Goal: Task Accomplishment & Management: Manage account settings

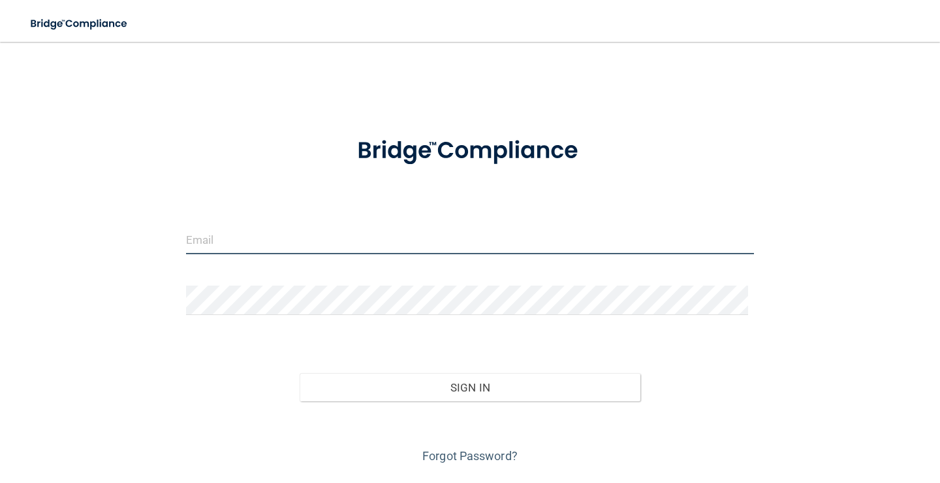
click at [309, 242] on input "email" at bounding box center [470, 239] width 568 height 29
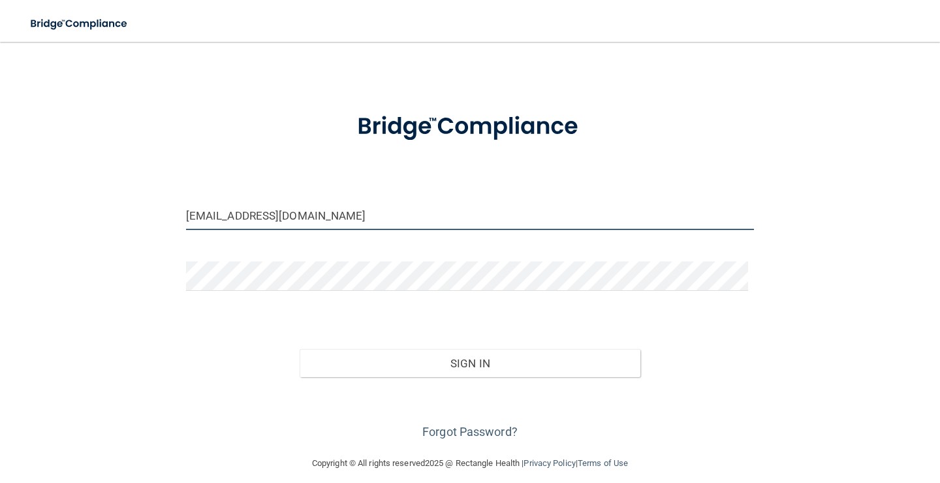
scroll to position [35, 0]
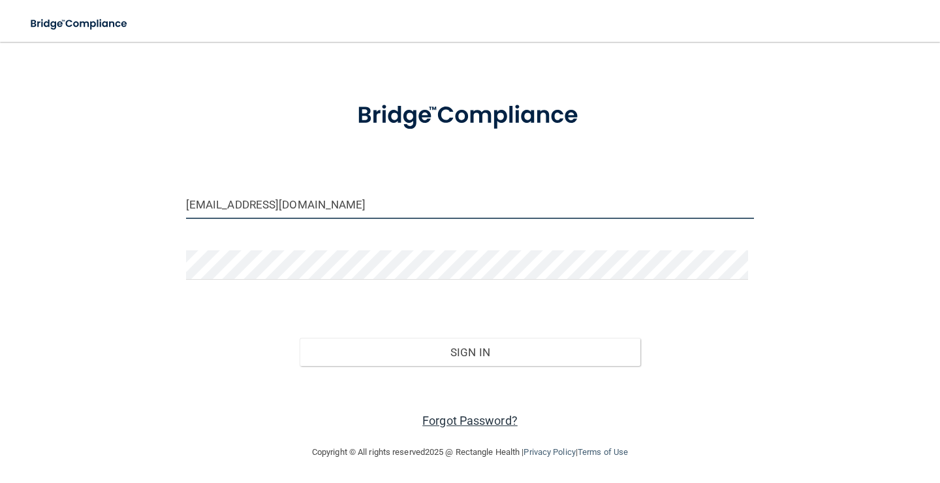
type input "[EMAIL_ADDRESS][DOMAIN_NAME]"
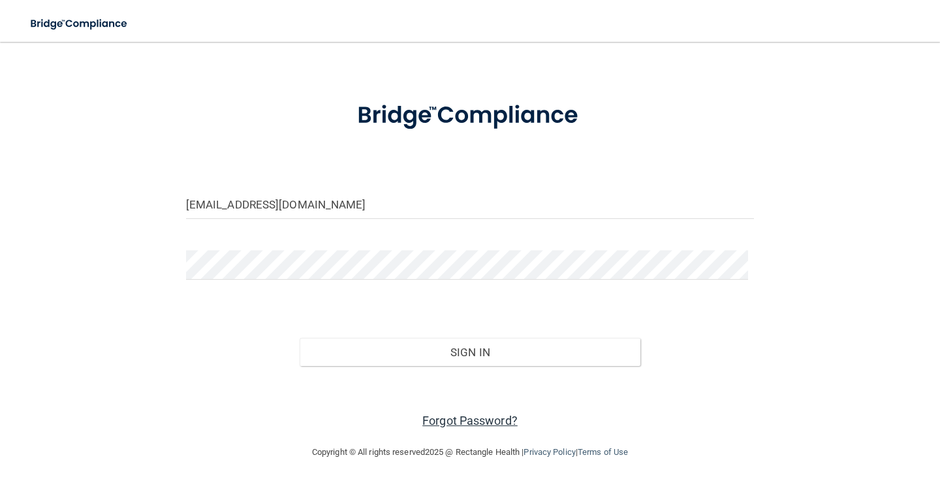
click at [455, 417] on link "Forgot Password?" at bounding box center [469, 420] width 95 height 14
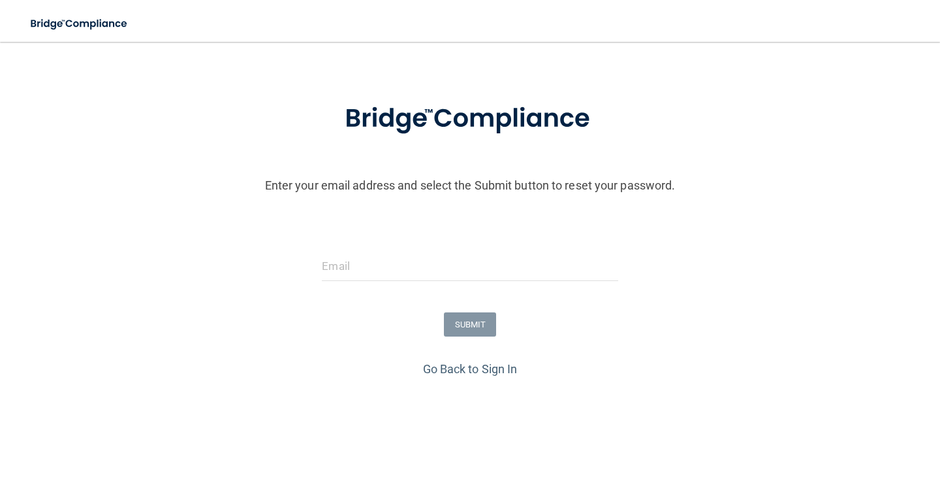
scroll to position [72, 0]
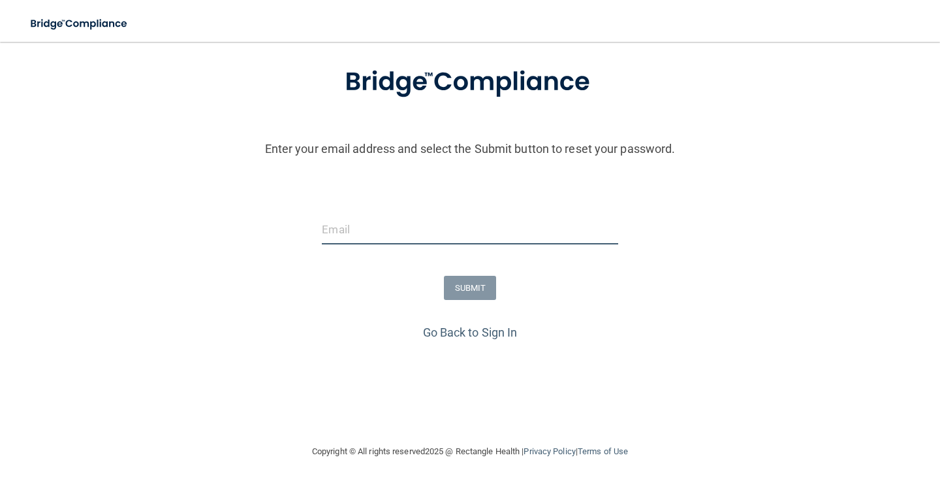
click at [374, 221] on input "email" at bounding box center [470, 229] width 296 height 29
type input "[EMAIL_ADDRESS][DOMAIN_NAME]"
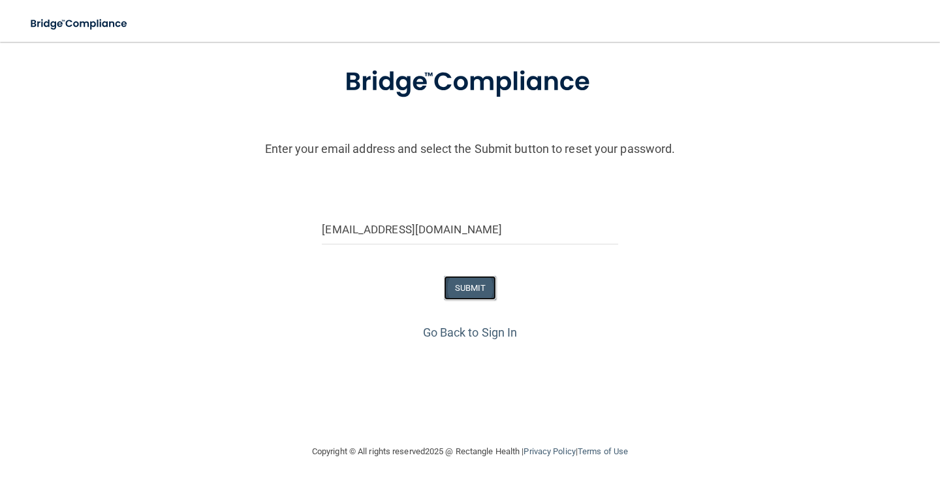
click at [447, 279] on button "SUBMIT" at bounding box center [470, 288] width 53 height 24
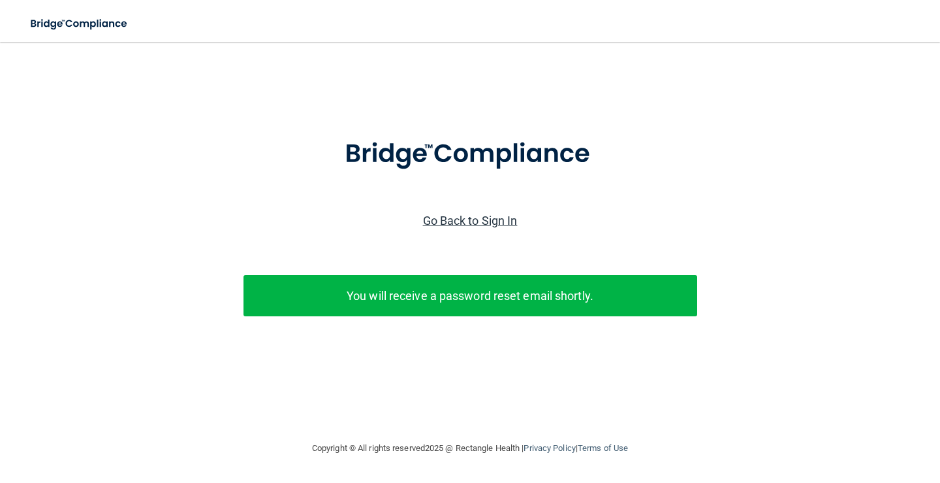
click at [479, 218] on link "Go Back to Sign In" at bounding box center [470, 221] width 95 height 14
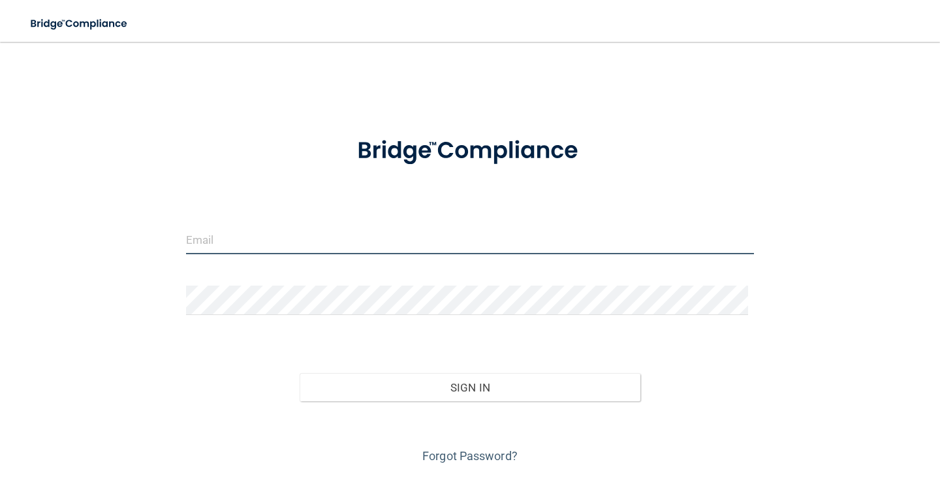
click at [243, 244] on input "email" at bounding box center [470, 239] width 568 height 29
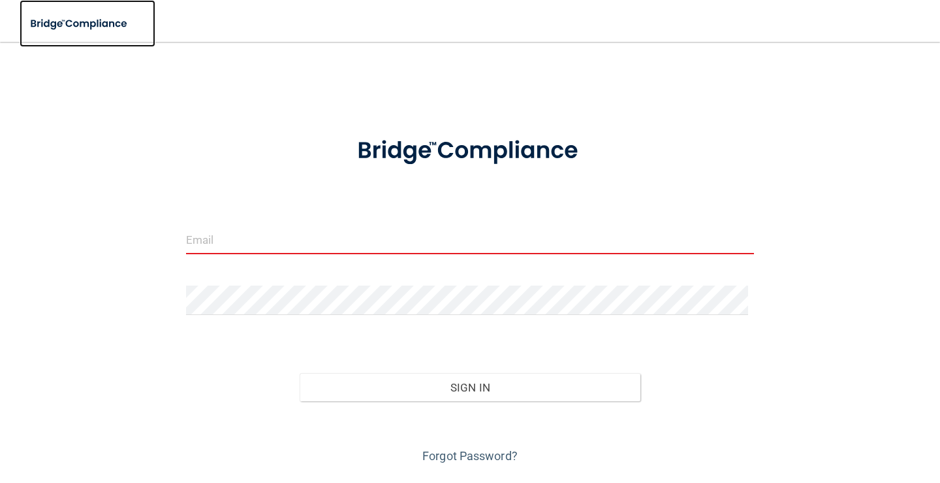
click at [92, 19] on img at bounding box center [80, 23] width 120 height 27
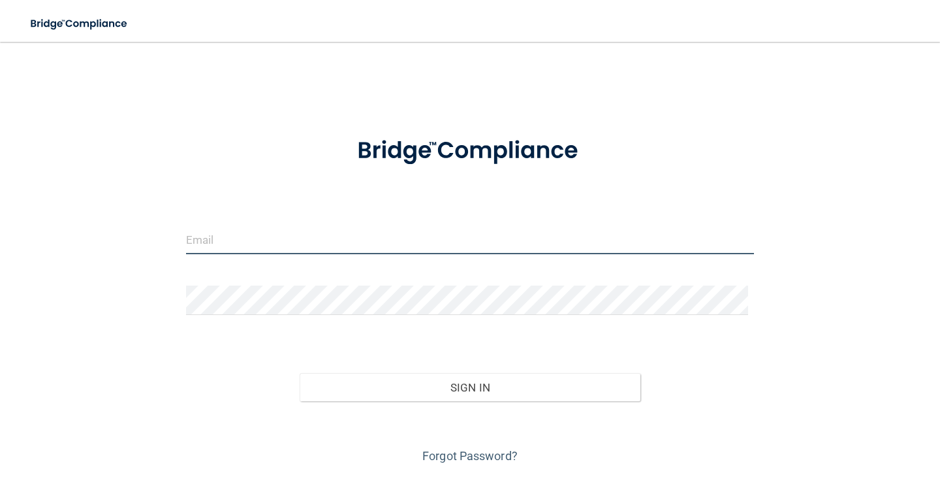
click at [295, 240] on input "email" at bounding box center [470, 239] width 568 height 29
type input "[EMAIL_ADDRESS][DOMAIN_NAME]"
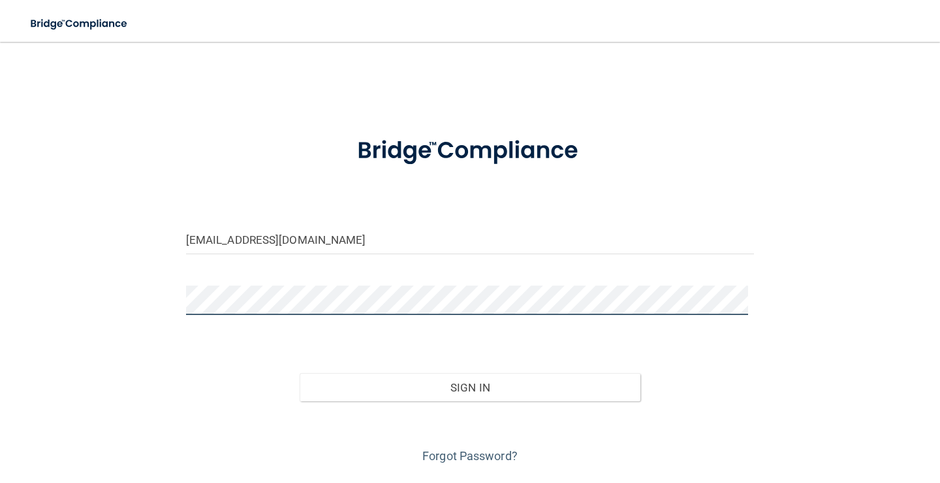
click at [300, 373] on button "Sign In" at bounding box center [470, 387] width 341 height 29
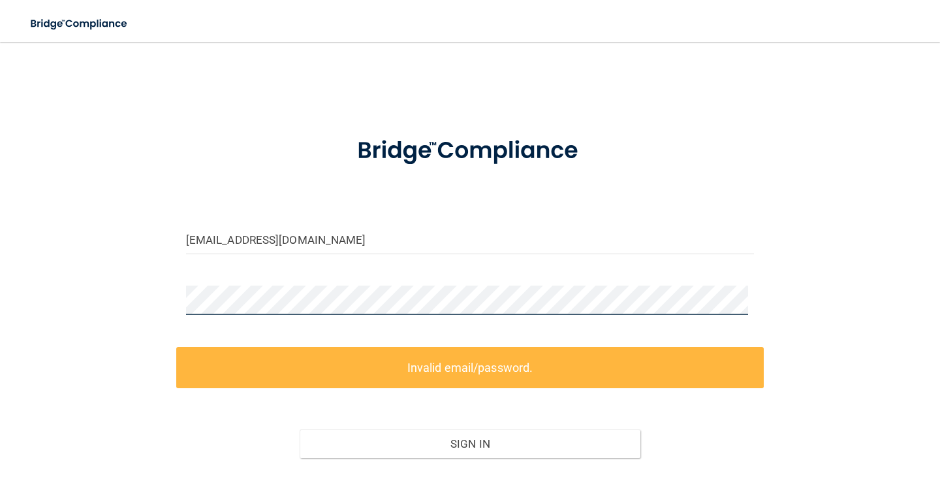
click at [99, 298] on div "[EMAIL_ADDRESS][DOMAIN_NAME] Invalid email/password. You don't have permission …" at bounding box center [470, 288] width 888 height 467
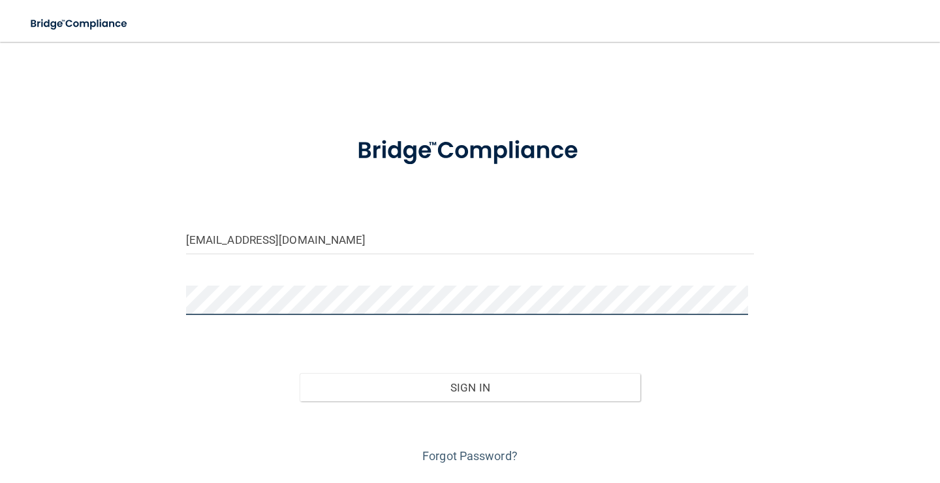
click at [300, 373] on button "Sign In" at bounding box center [470, 387] width 341 height 29
